Goal: Navigation & Orientation: Go to known website

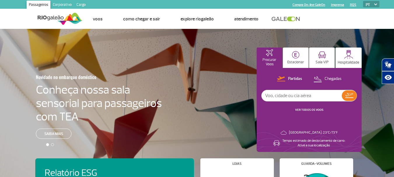
click at [292, 96] on input "text" at bounding box center [302, 95] width 80 height 11
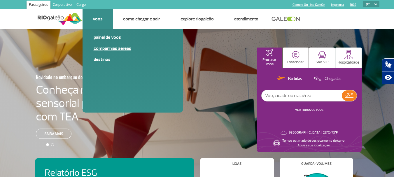
click at [111, 49] on link "Companhias Aéreas" at bounding box center [133, 48] width 78 height 6
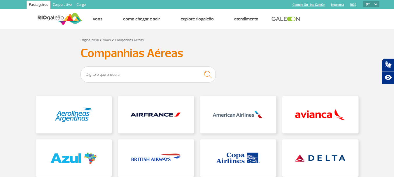
click at [258, 50] on h3 "Companhias Aéreas" at bounding box center [197, 53] width 233 height 15
click at [308, 115] on link at bounding box center [320, 114] width 76 height 37
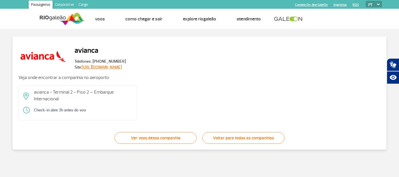
click at [115, 68] on link "[URL][DOMAIN_NAME]" at bounding box center [102, 67] width 40 height 5
